Goal: Information Seeking & Learning: Find specific fact

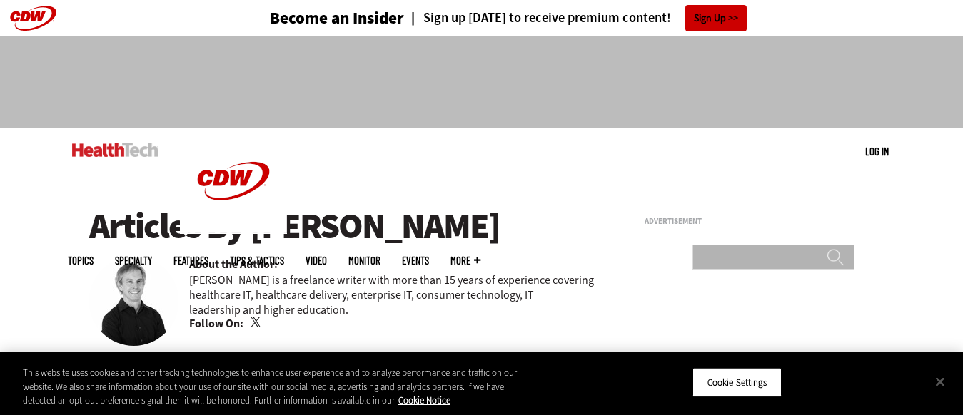
click at [771, 245] on input "Search" at bounding box center [773, 257] width 162 height 25
type input "******"
click at [826, 248] on input "******" at bounding box center [834, 262] width 17 height 29
